Goal: Task Accomplishment & Management: Manage account settings

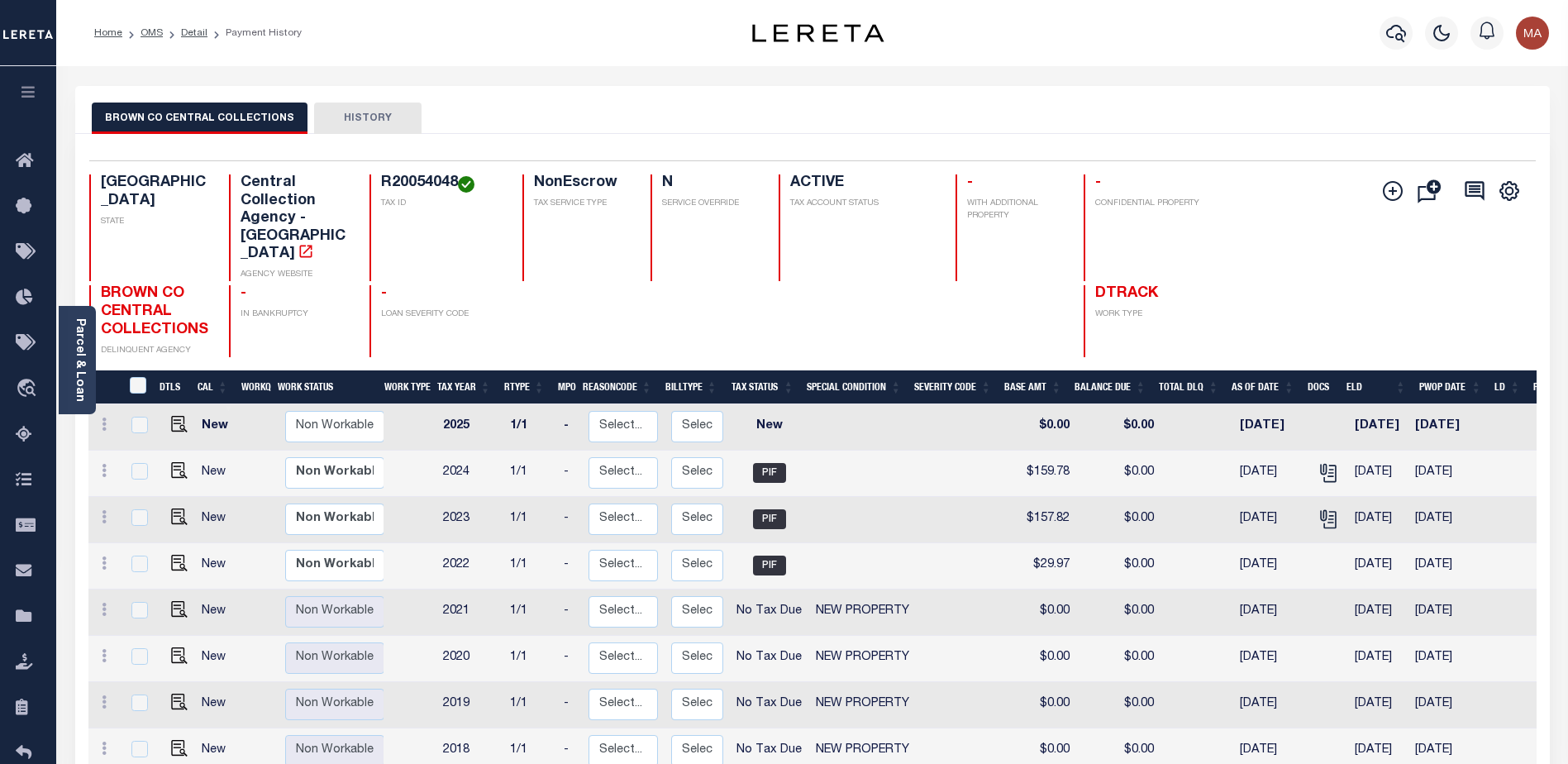
click at [29, 89] on icon "button" at bounding box center [29, 92] width 19 height 15
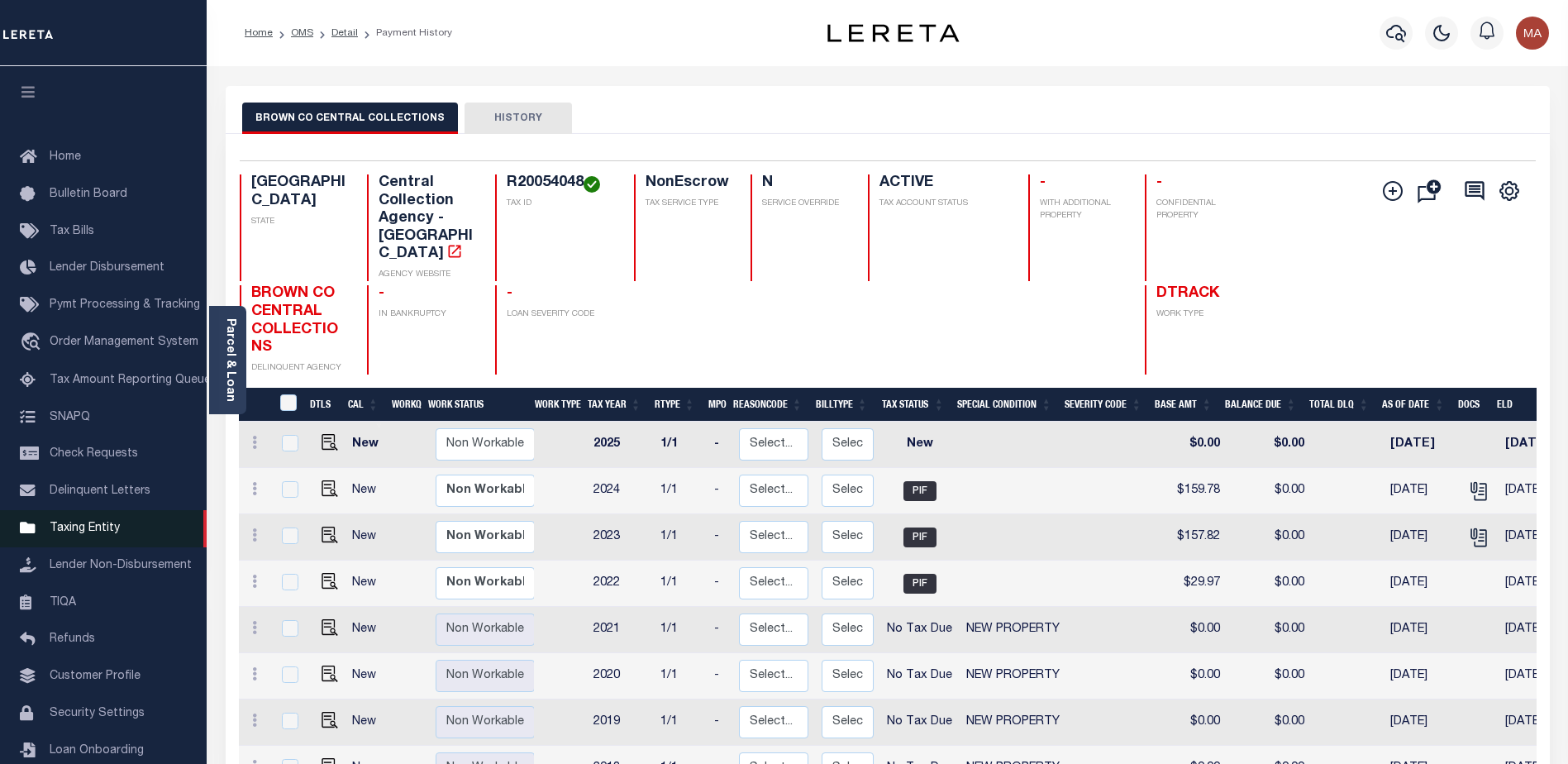
click at [83, 534] on span "Taxing Entity" at bounding box center [85, 527] width 70 height 11
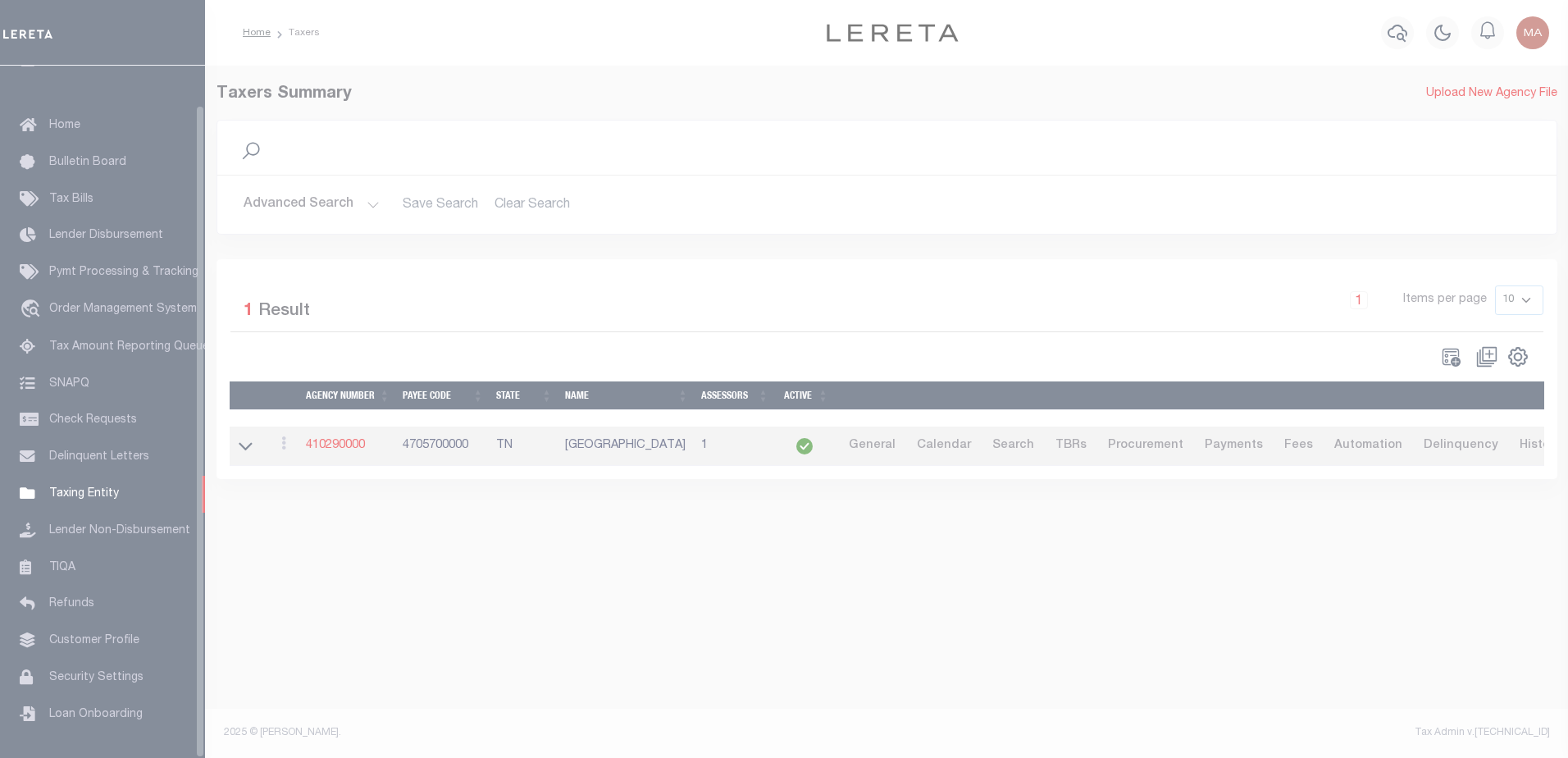
scroll to position [41, 0]
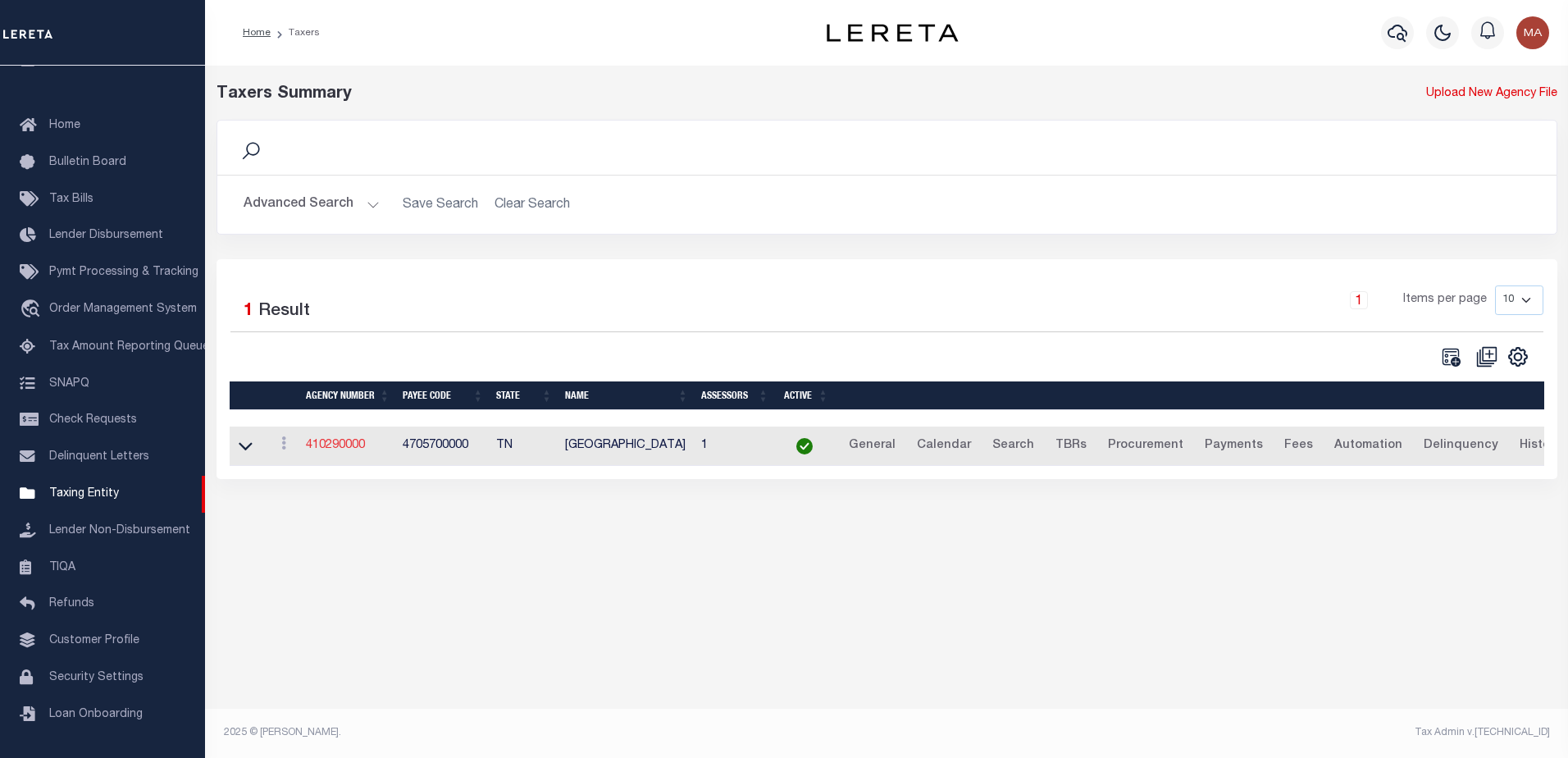
click at [332, 450] on link "410290000" at bounding box center [335, 445] width 59 height 11
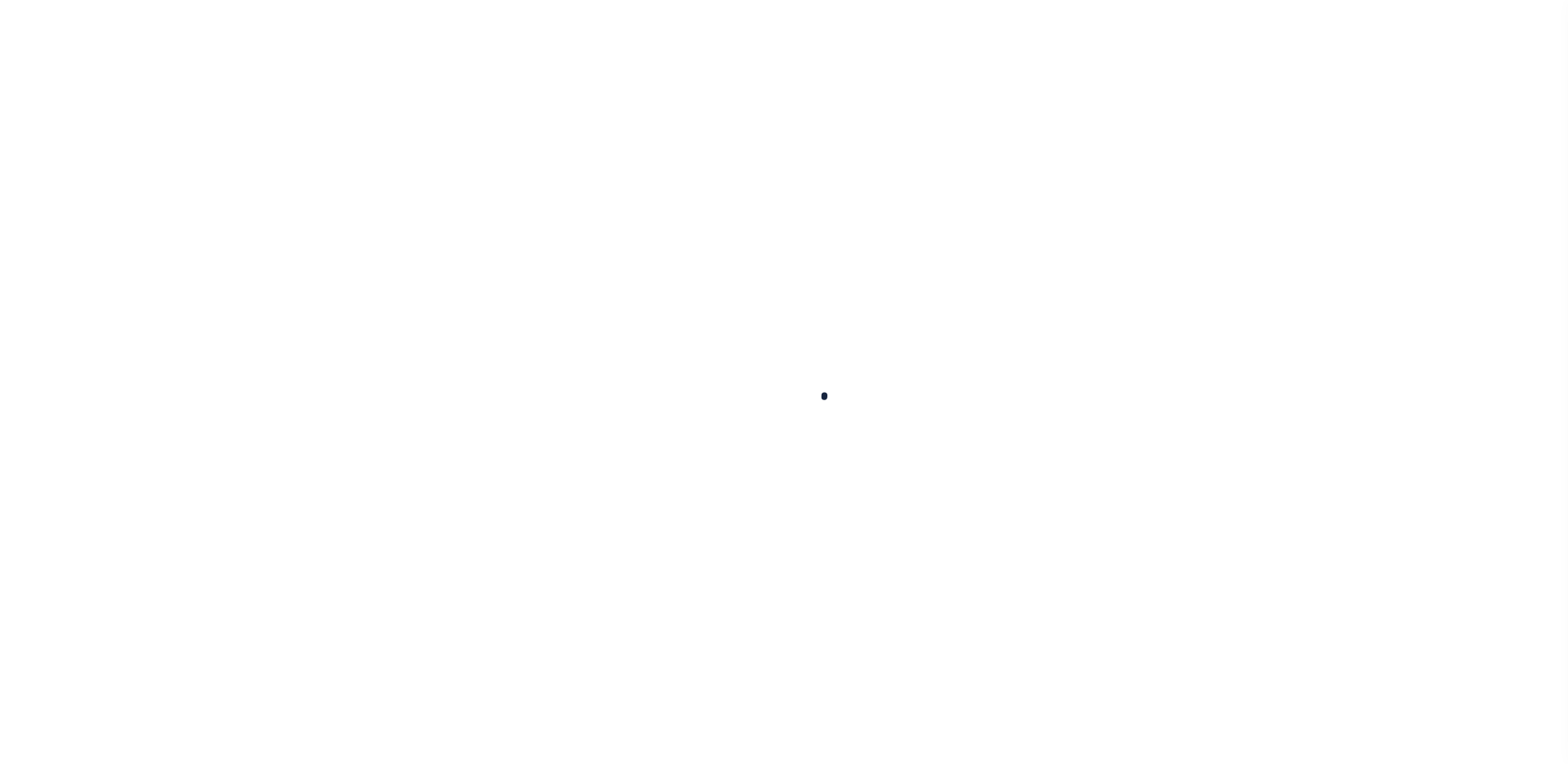
select select
checkbox input "false"
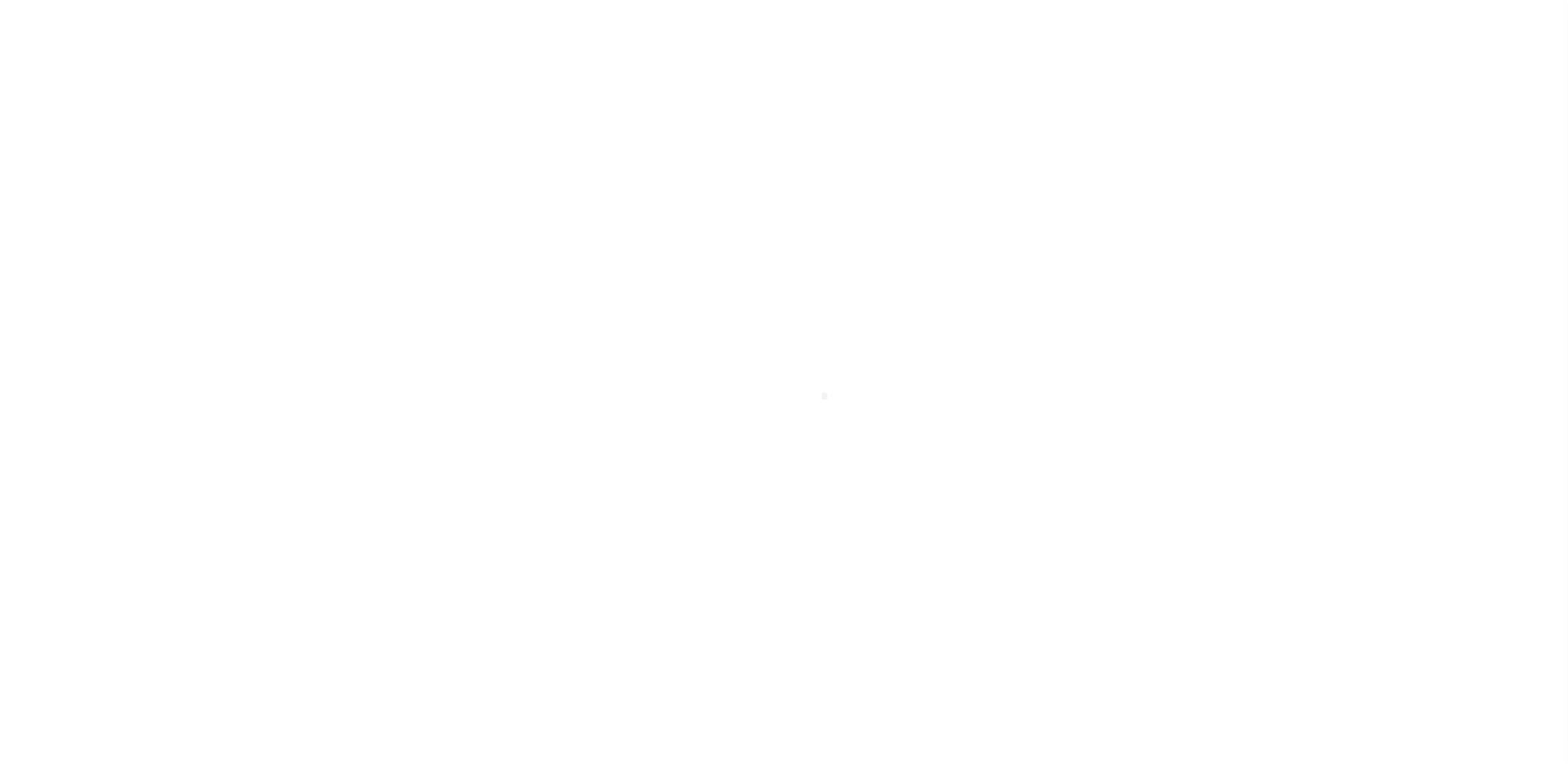
checkbox input "false"
type input "4705700000"
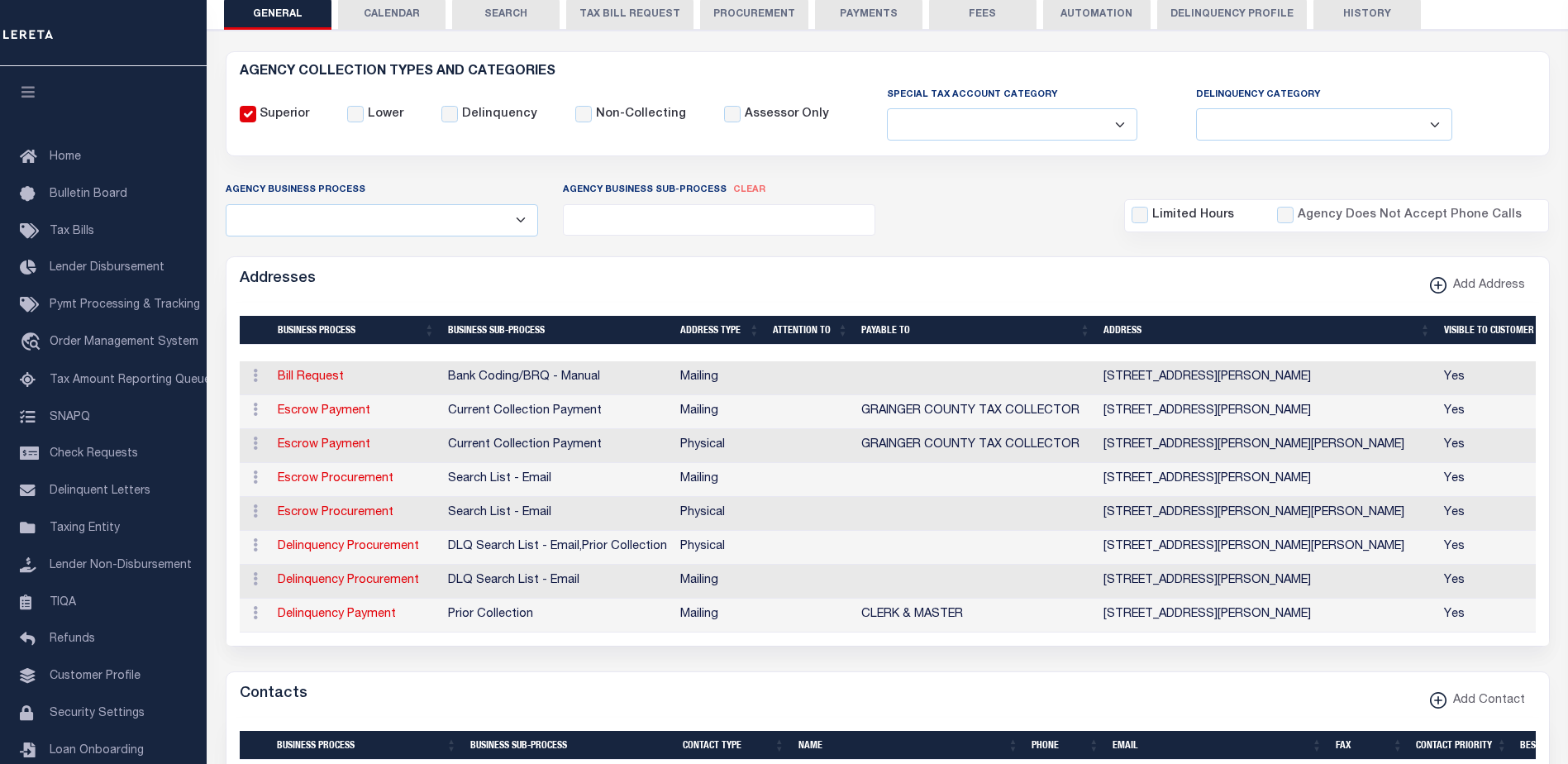
scroll to position [248, 0]
